Goal: Task Accomplishment & Management: Manage account settings

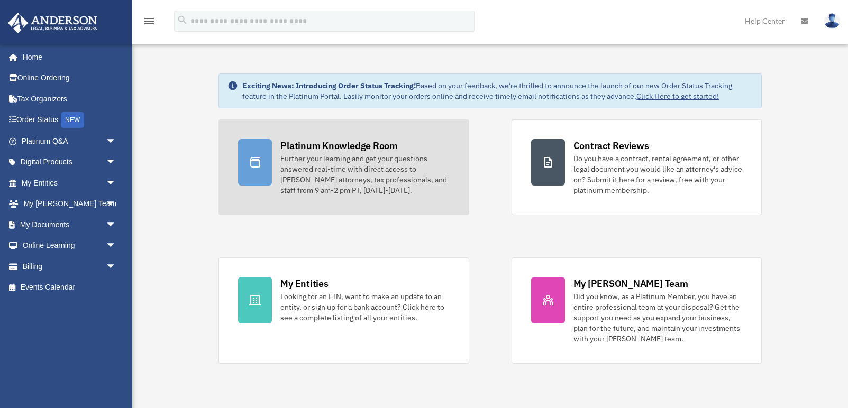
click at [319, 161] on div "Further your learning and get your questions answered real-time with direct acc…" at bounding box center [364, 174] width 169 height 42
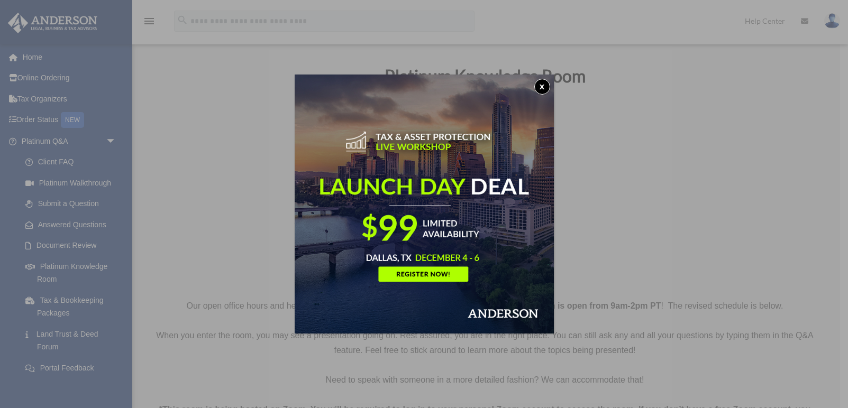
drag, startPoint x: 544, startPoint y: 86, endPoint x: 484, endPoint y: 150, distance: 87.9
click at [544, 87] on button "x" at bounding box center [542, 87] width 16 height 16
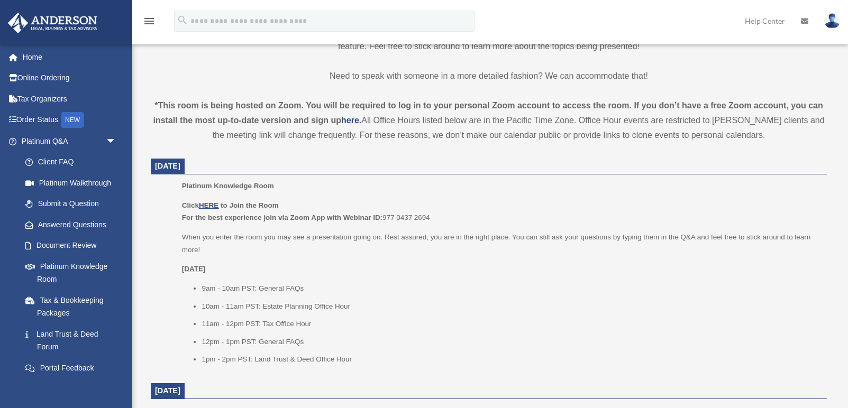
scroll to position [305, 0]
click at [832, 20] on img at bounding box center [832, 20] width 16 height 15
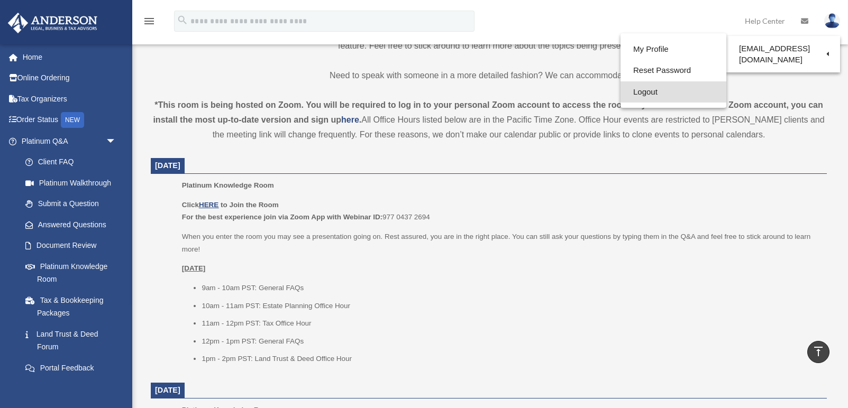
click at [635, 92] on link "Logout" at bounding box center [674, 92] width 106 height 22
